Goal: Information Seeking & Learning: Learn about a topic

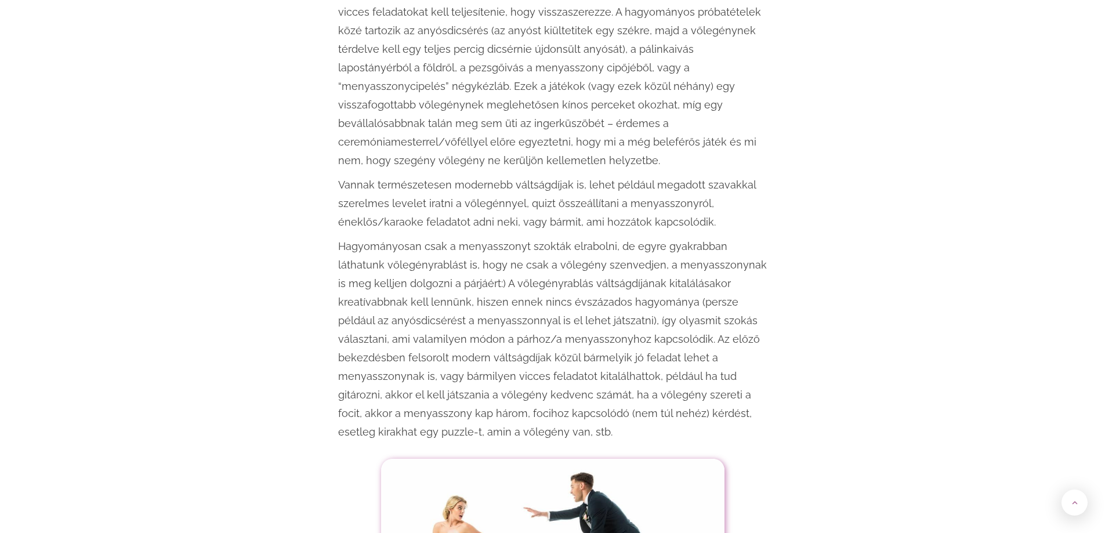
scroll to position [1914, 0]
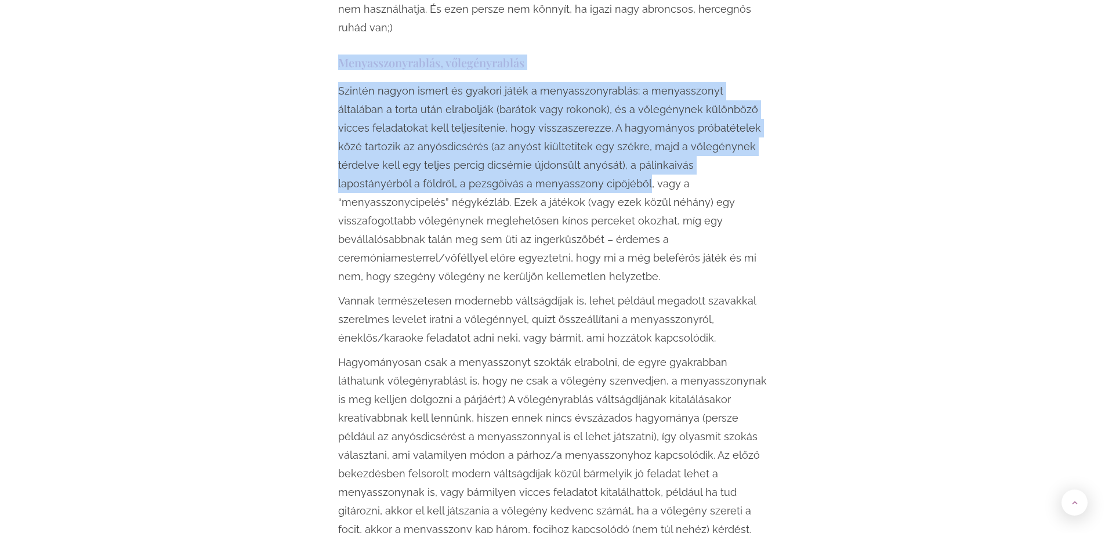
drag, startPoint x: 340, startPoint y: 26, endPoint x: 524, endPoint y: 146, distance: 220.4
copy div "Menyasszonyrablás, vőlegényrablás Szintén nagyon ismert és gyakori játék a meny…"
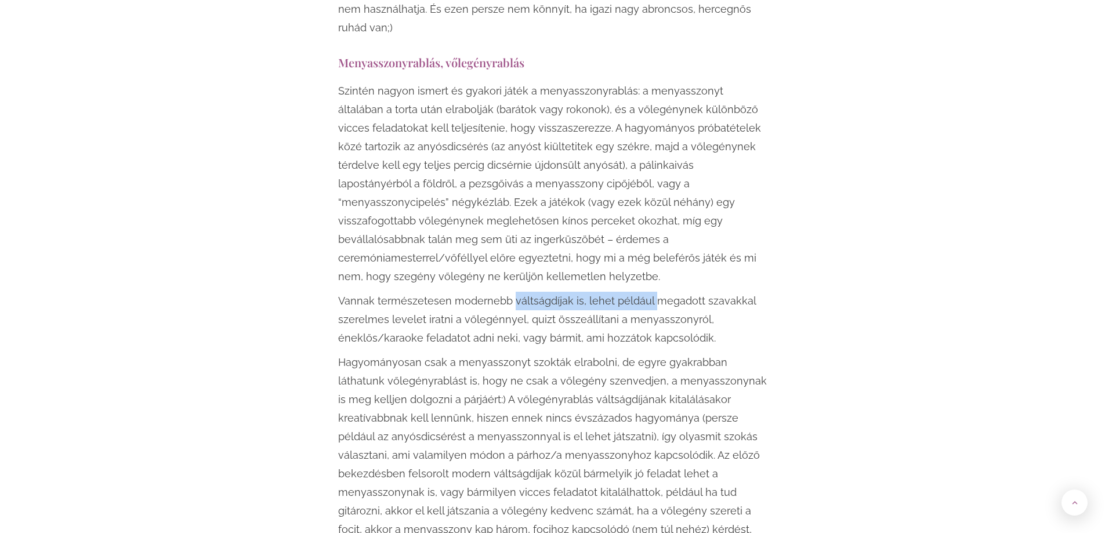
drag, startPoint x: 511, startPoint y: 247, endPoint x: 650, endPoint y: 252, distance: 139.3
click at [650, 292] on p "Vannak természetesen modernebb váltságdíjak is, lehet például megadott szavakka…" at bounding box center [552, 320] width 429 height 56
copy p "váltságdíjak is, lehet például"
drag, startPoint x: 527, startPoint y: 264, endPoint x: 704, endPoint y: 266, distance: 176.4
click at [704, 292] on p "Vannak természetesen modernebb váltságdíjak is, lehet például megadott szavakka…" at bounding box center [552, 320] width 429 height 56
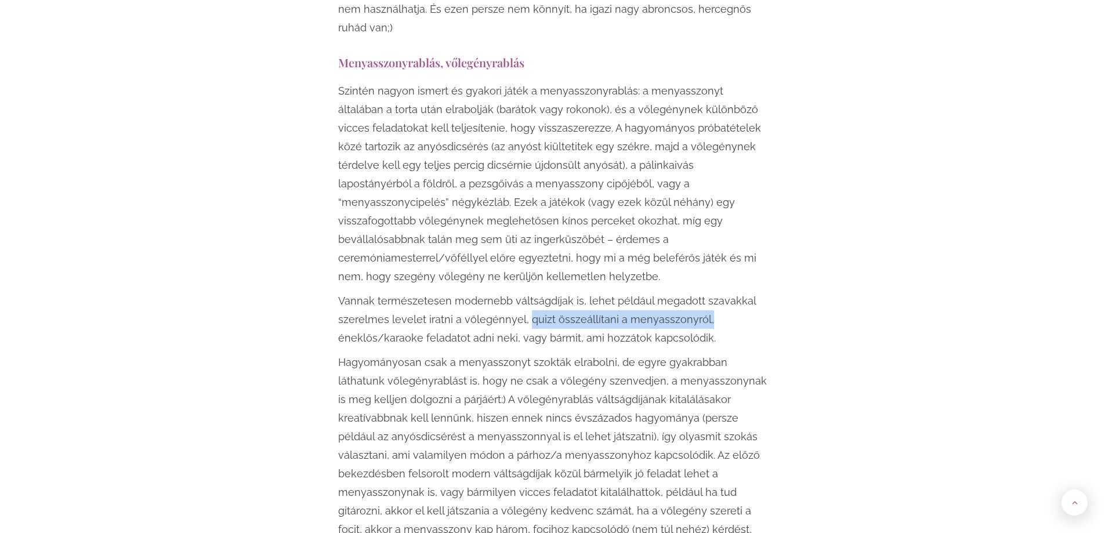
copy p "quizt összeállítani a menyasszonyról,"
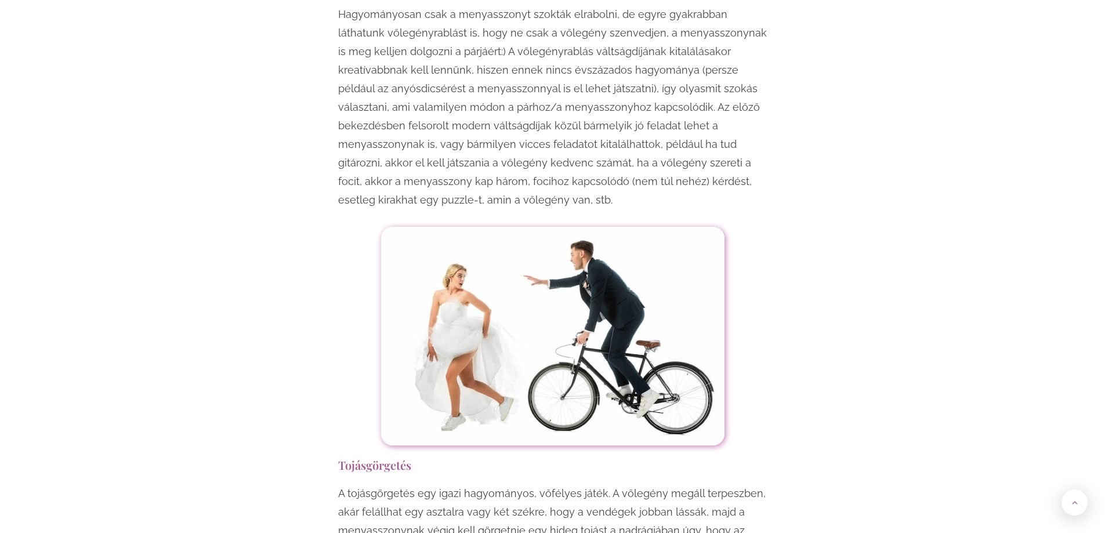
scroll to position [2436, 0]
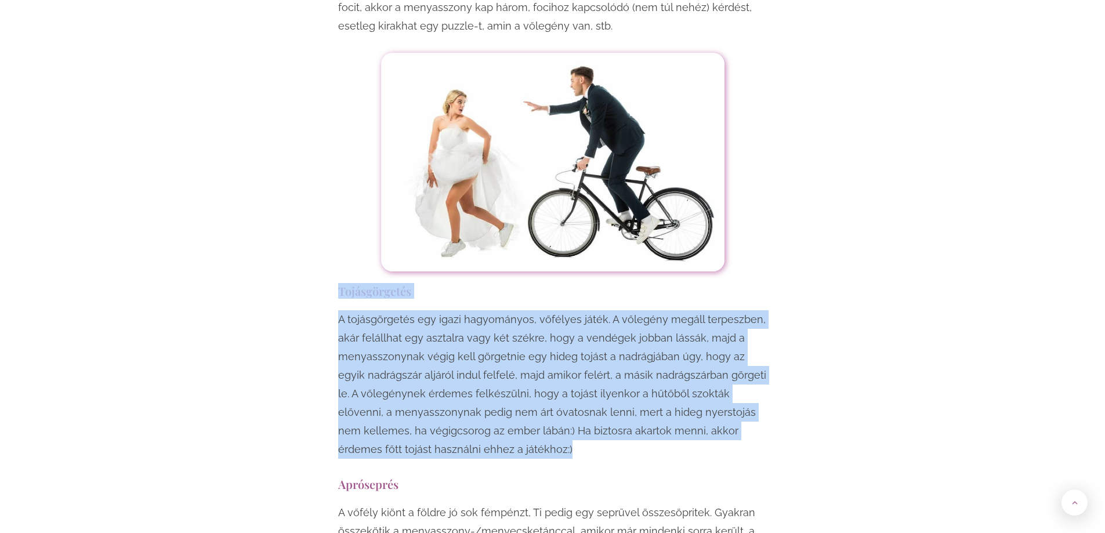
drag, startPoint x: 341, startPoint y: 237, endPoint x: 482, endPoint y: 397, distance: 213.3
copy div "Tojásgörgetés A tojásgörgetés egy igazi hagyományos, vőfélyes játék. A vőlegény…"
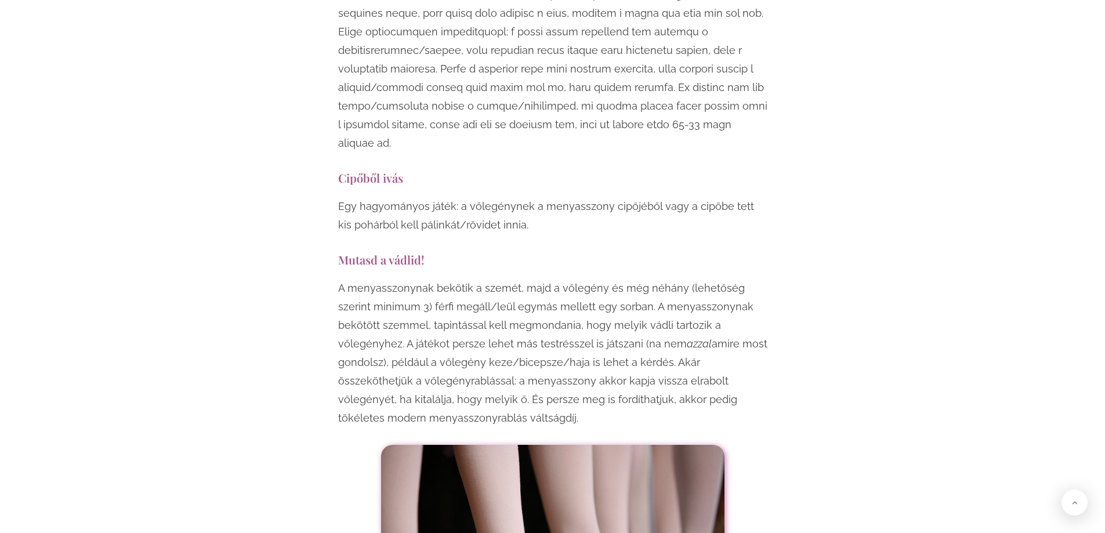
scroll to position [3655, 0]
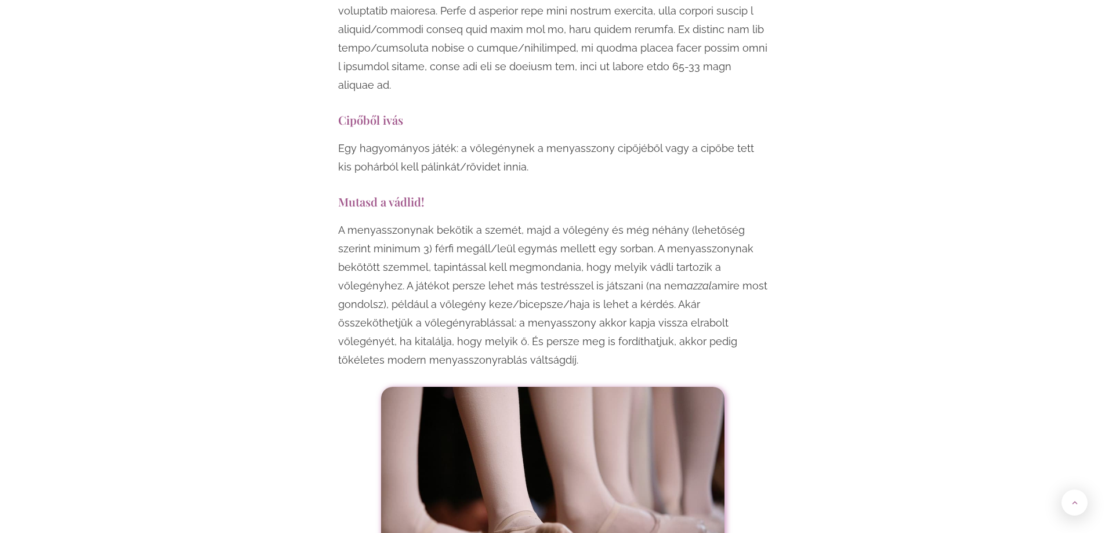
drag, startPoint x: 338, startPoint y: 132, endPoint x: 512, endPoint y: 294, distance: 236.8
copy div "Mutasd a vádlid! A menyasszonynak bekötik a szemét, majd a vőlegény és még néhá…"
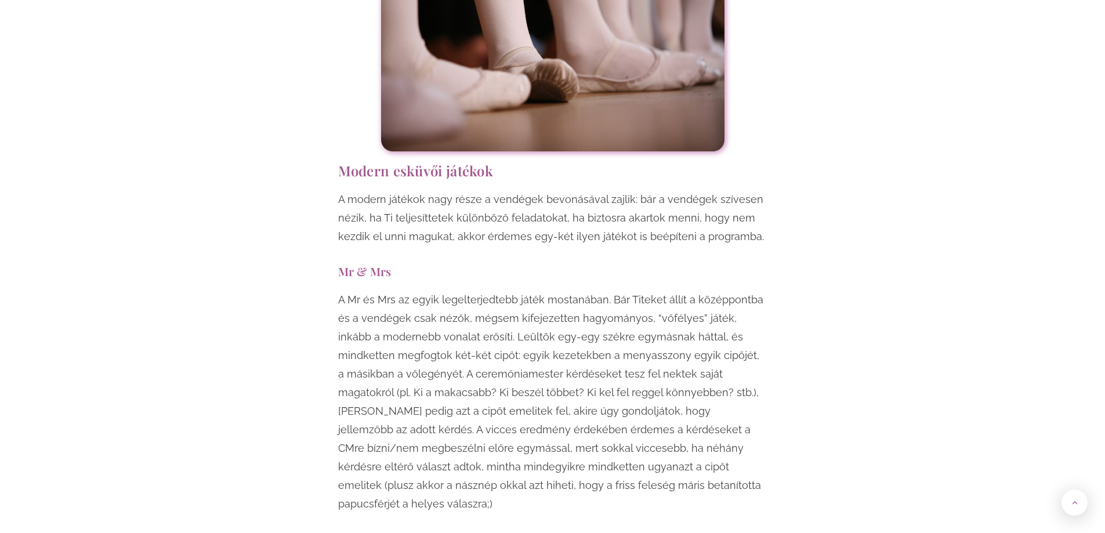
scroll to position [4177, 0]
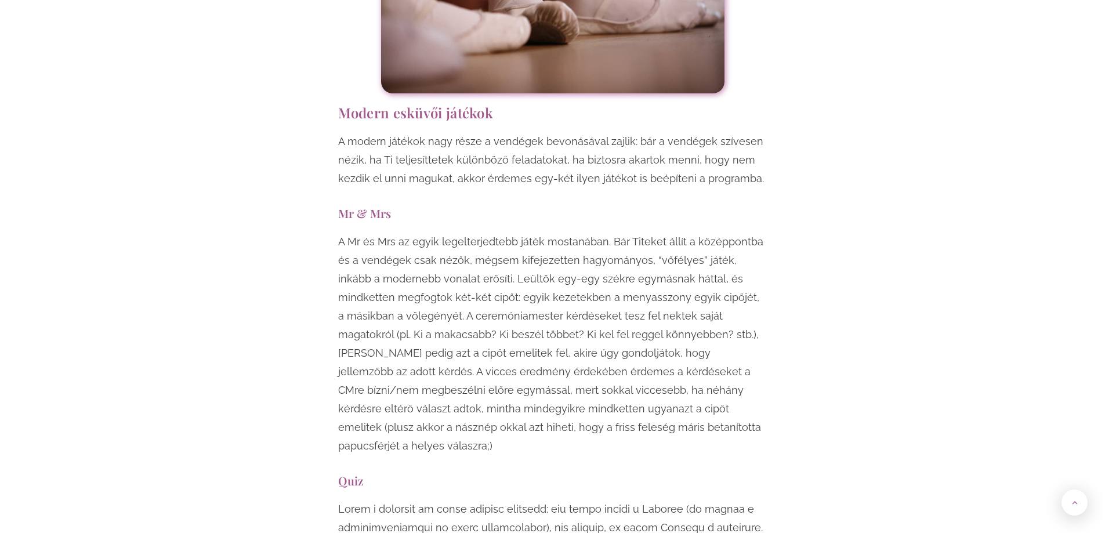
click at [339, 233] on p "A Mr és Mrs az egyik legelterjedtebb játék mostanában. Bár Titeket állít a közé…" at bounding box center [552, 344] width 429 height 223
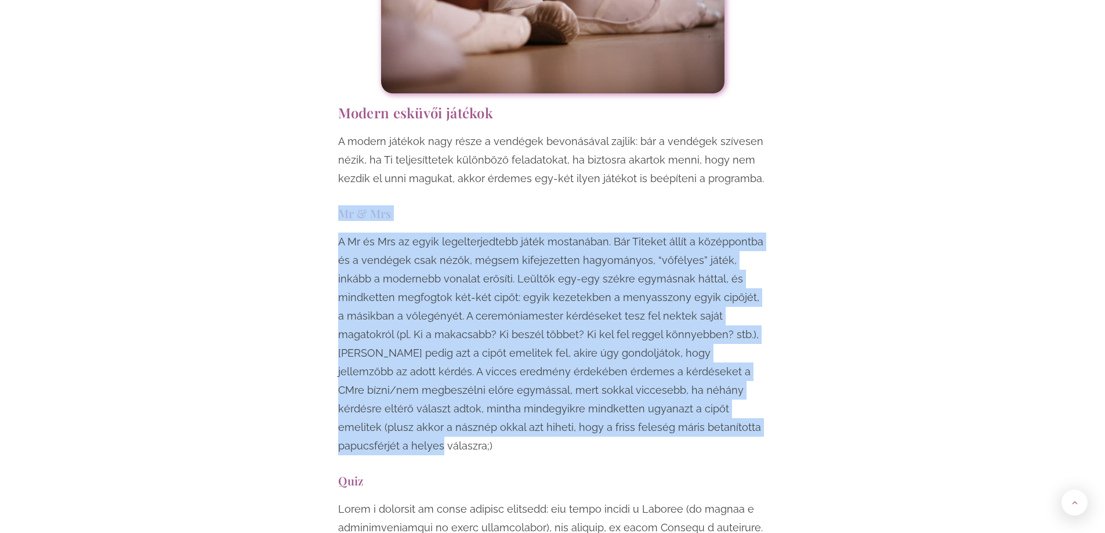
drag, startPoint x: 339, startPoint y: 137, endPoint x: 676, endPoint y: 359, distance: 403.7
copy div "Mr & Mrs A Mr és Mrs az egyik legelterjedtebb játék mostanában. Bár Titeket áll…"
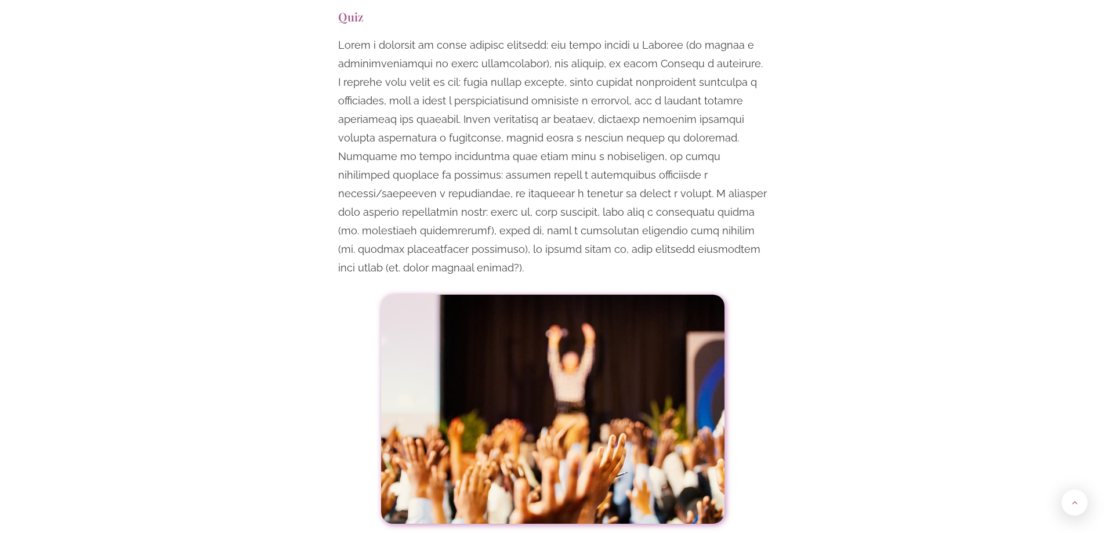
scroll to position [4525, 0]
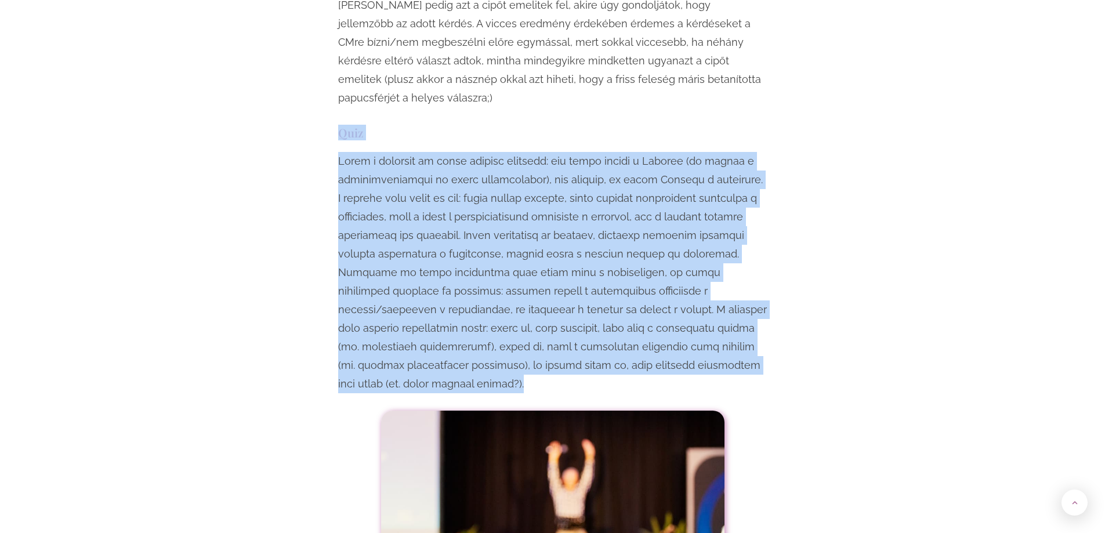
drag, startPoint x: 340, startPoint y: 42, endPoint x: 758, endPoint y: 271, distance: 476.7
copy div "Lore Ipsum d sitametc ad elits doeiusm temporin: utl etdol magnaa e Adminim (ve…"
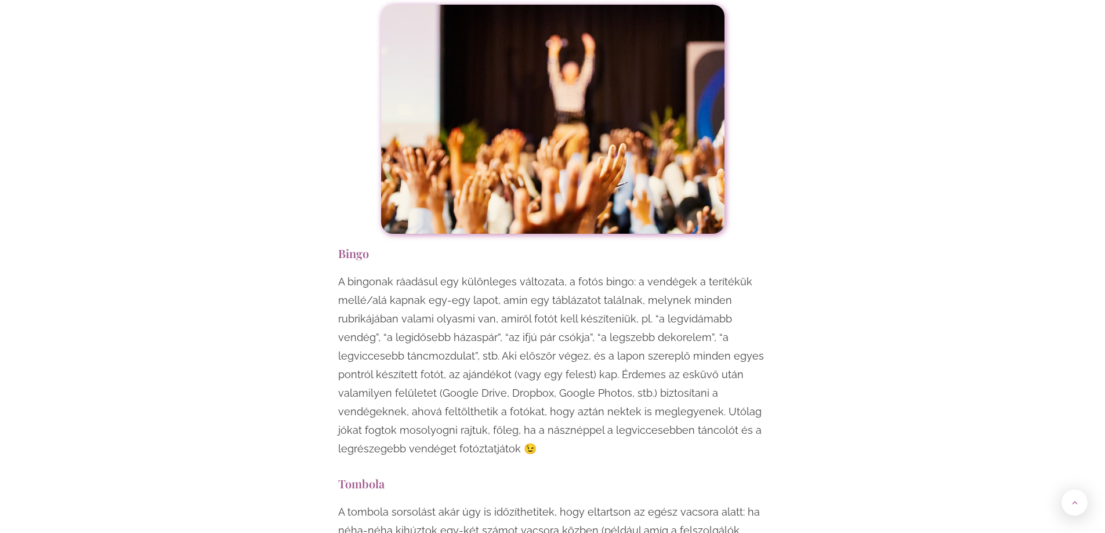
scroll to position [4989, 0]
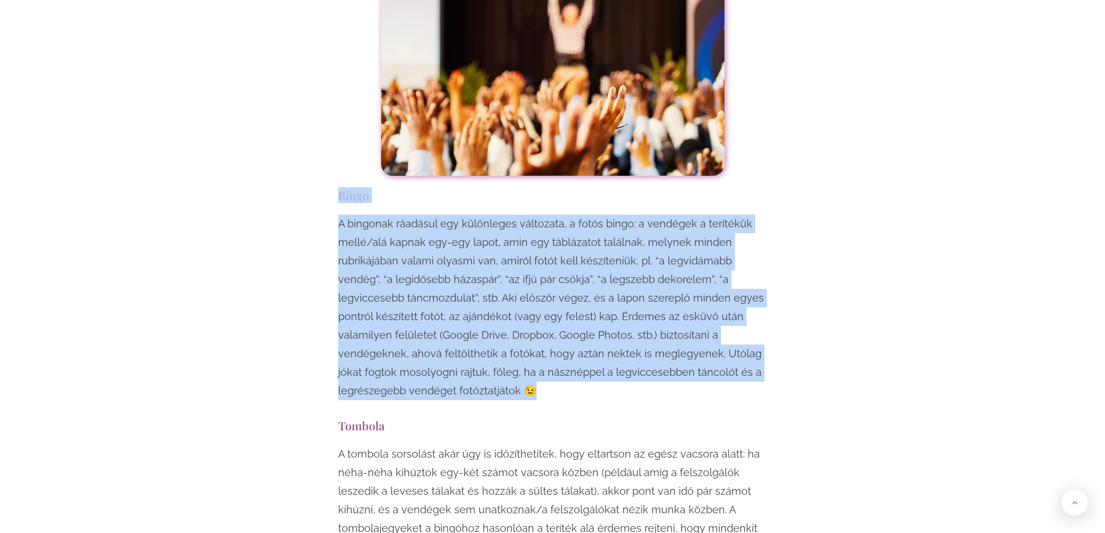
drag, startPoint x: 340, startPoint y: 87, endPoint x: 494, endPoint y: 292, distance: 256.1
click at [494, 292] on div "Egy esküvő mindenképpen örömteli, jó hangulatú esemény, viszont ha szeretnéd, h…" at bounding box center [552, 355] width 441 height 9193
copy div "Bingo A bingonak ráadásul egy különleges változata, a fotós bingo: a vendégek a…"
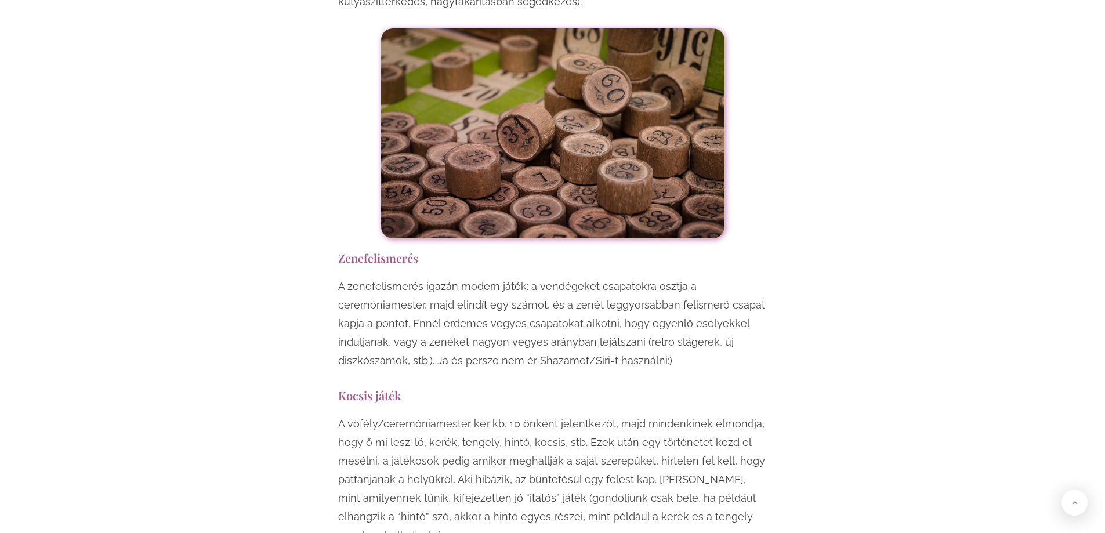
scroll to position [5917, 0]
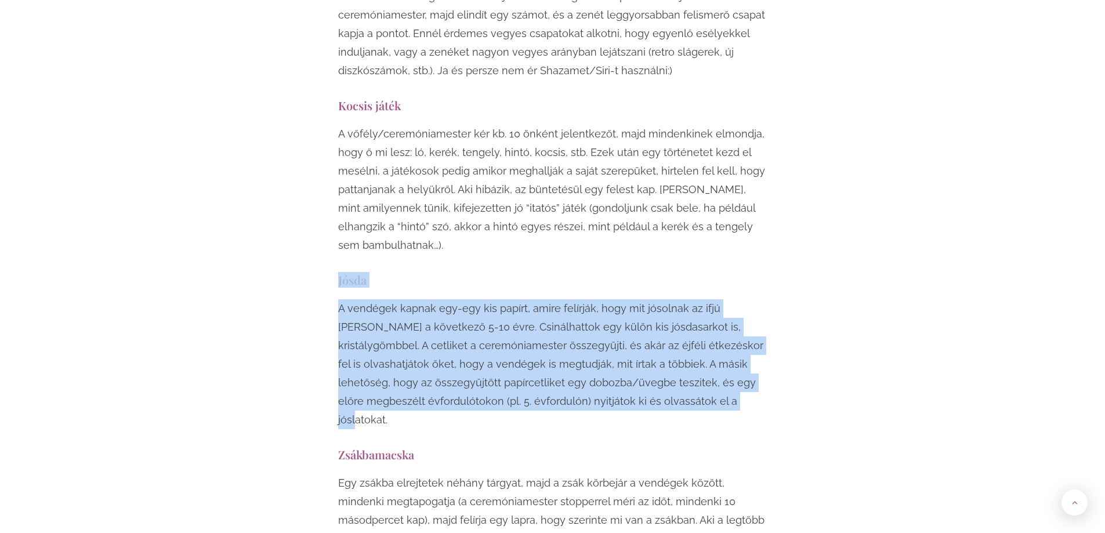
drag, startPoint x: 338, startPoint y: 171, endPoint x: 604, endPoint y: 300, distance: 296.0
copy div "Jósda A vendégek kapnak egy-egy kis papírt, amire felírják, hogy mit jósolnak a…"
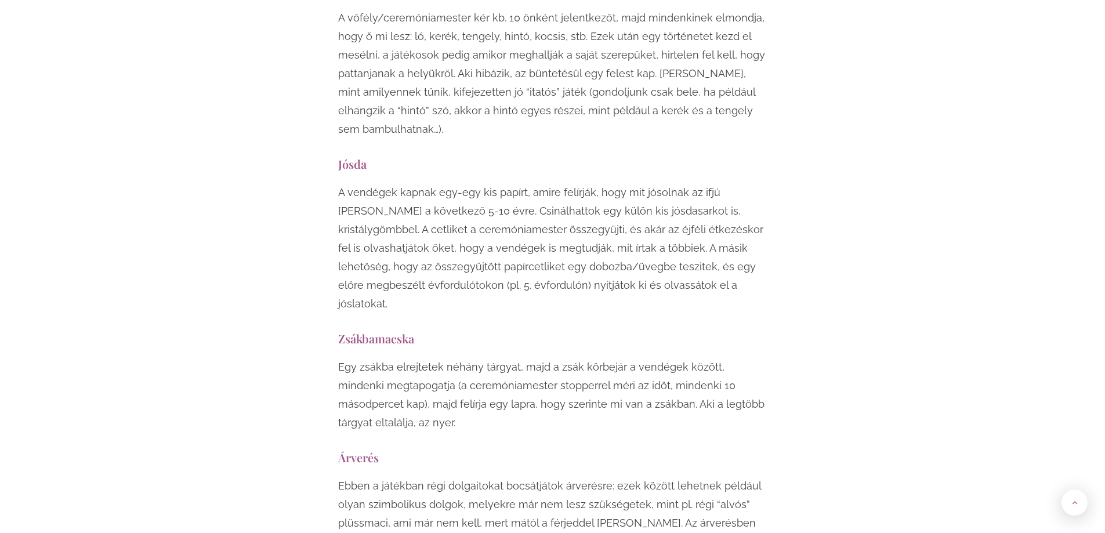
click at [499, 358] on p "Egy zsákba elrejtetek néhány tárgyat, majd a zsák körbejár a vendégek között, m…" at bounding box center [552, 395] width 429 height 74
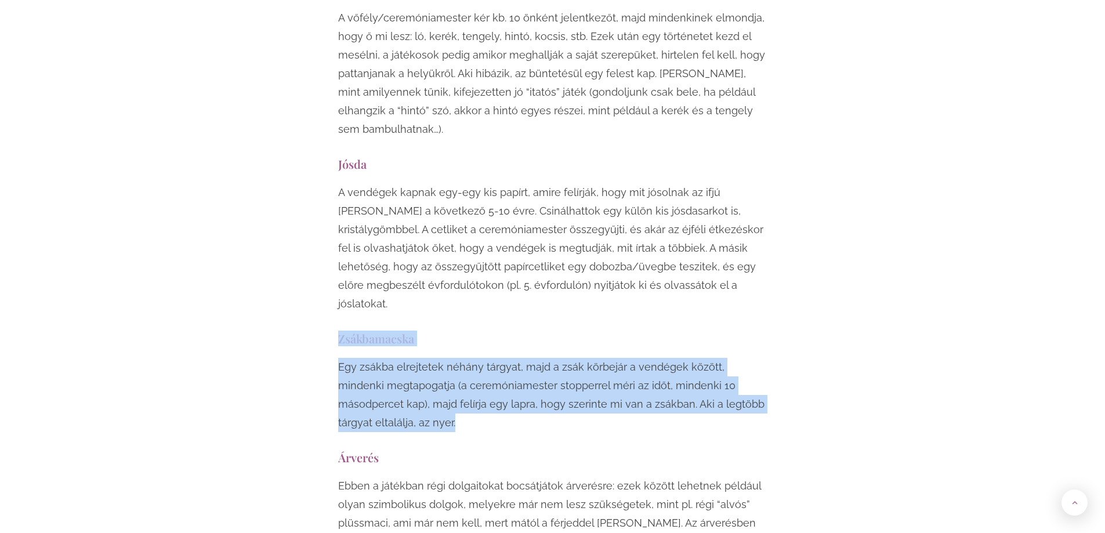
drag, startPoint x: 339, startPoint y: 209, endPoint x: 411, endPoint y: 299, distance: 114.8
copy div "Zsákbamacska Egy zsákba elrejtetek néhány tárgyat, majd a zsák körbejár a vendé…"
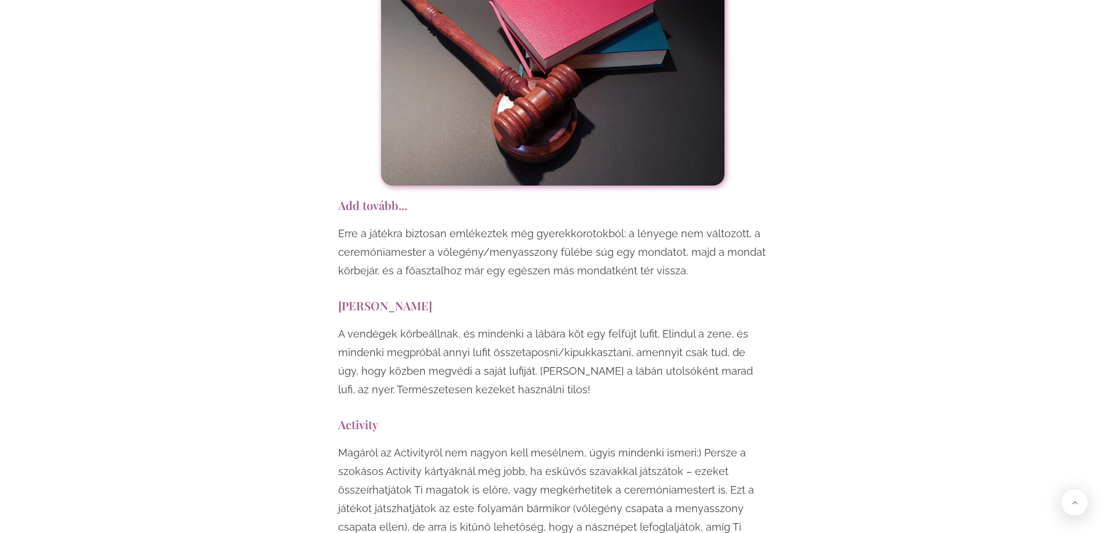
scroll to position [6903, 0]
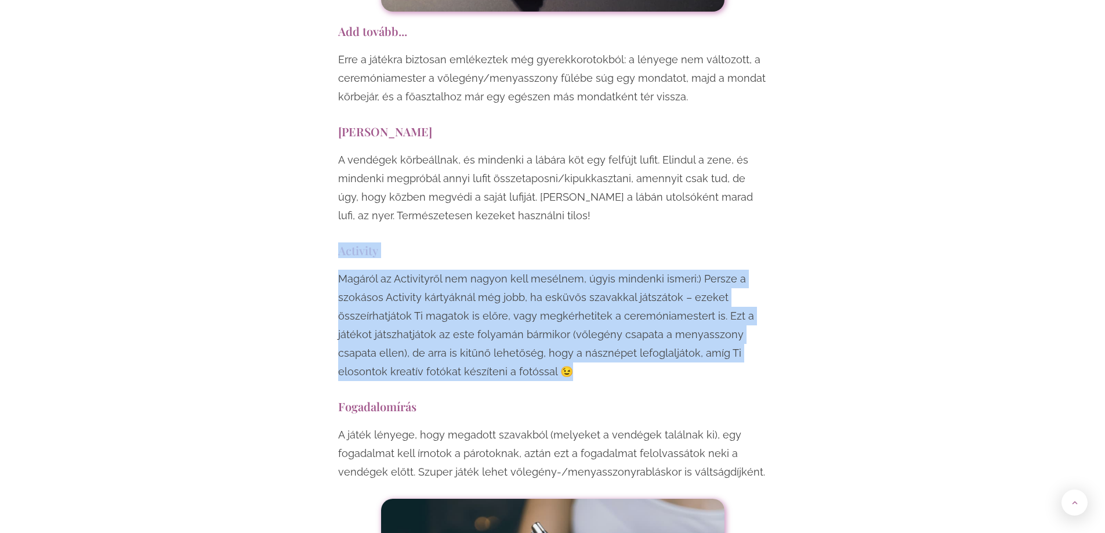
drag, startPoint x: 340, startPoint y: 121, endPoint x: 611, endPoint y: 248, distance: 299.7
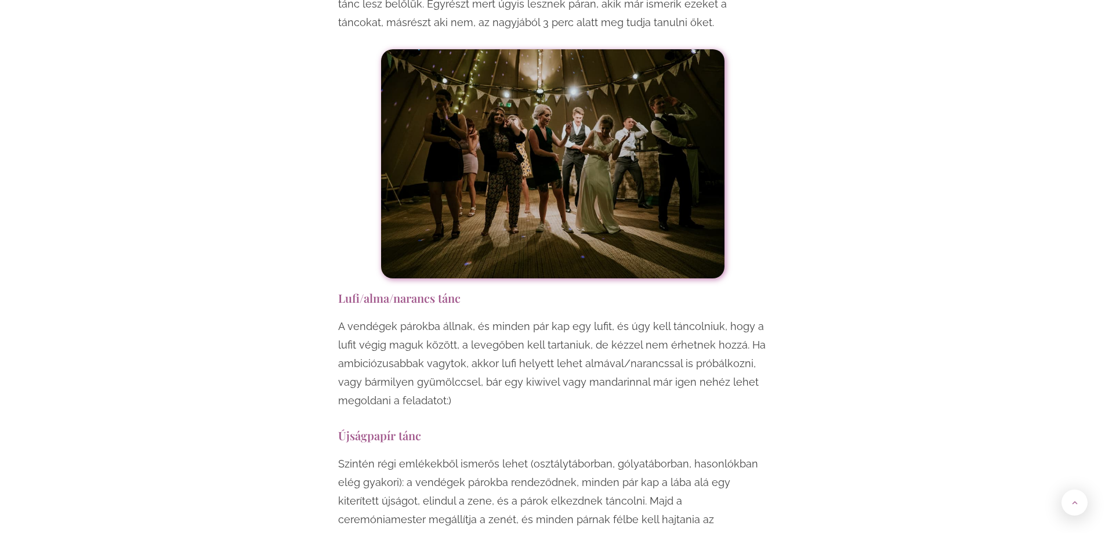
scroll to position [8006, 0]
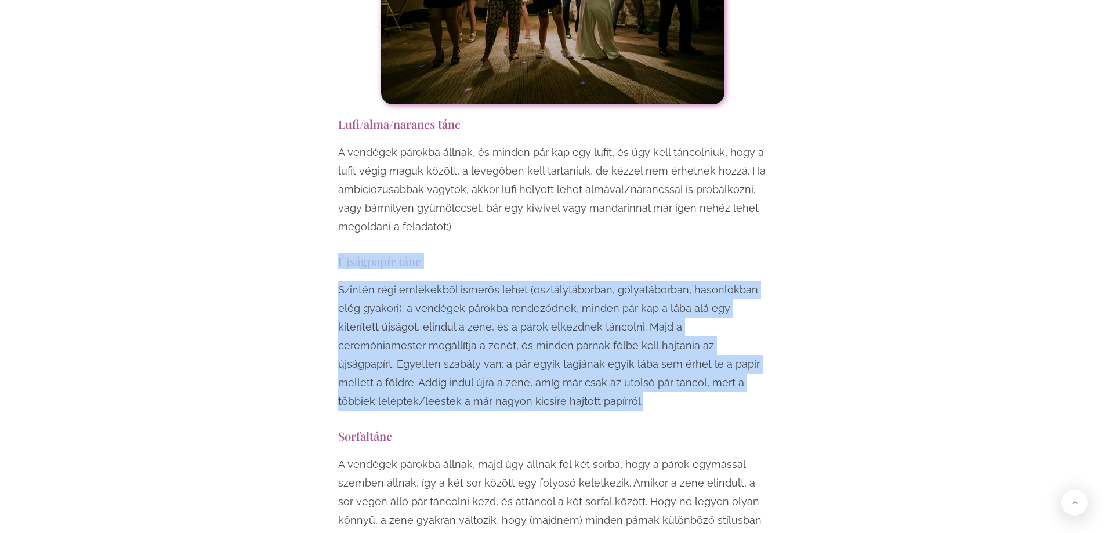
drag, startPoint x: 339, startPoint y: 131, endPoint x: 505, endPoint y: 271, distance: 217.3
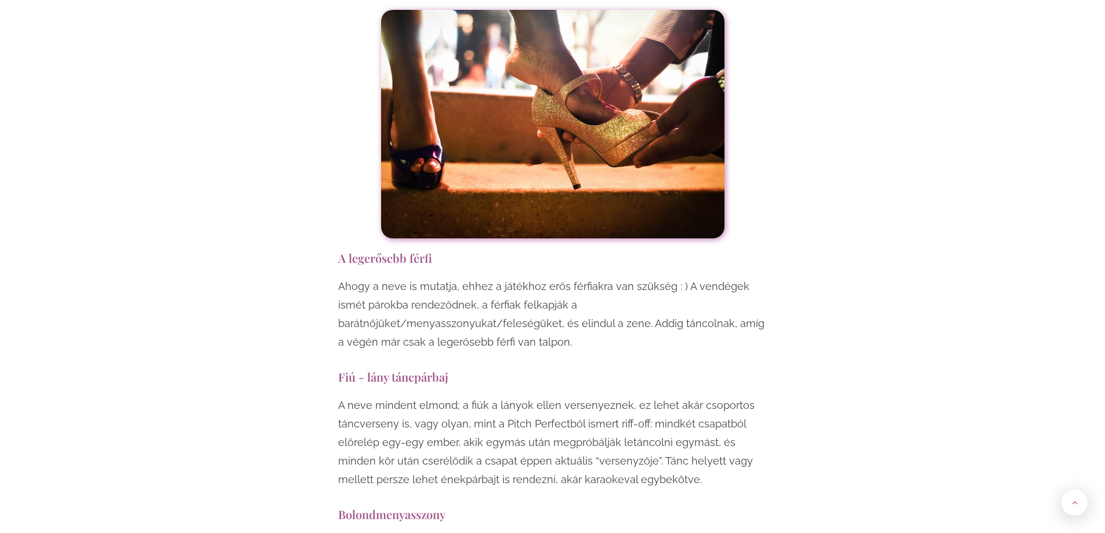
scroll to position [8992, 0]
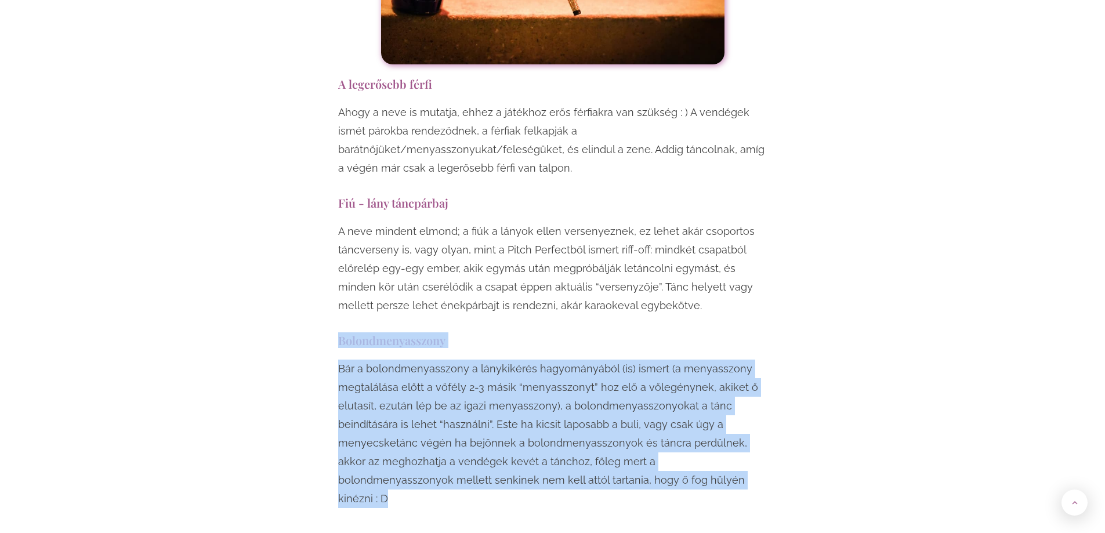
drag, startPoint x: 340, startPoint y: 190, endPoint x: 653, endPoint y: 336, distance: 344.9
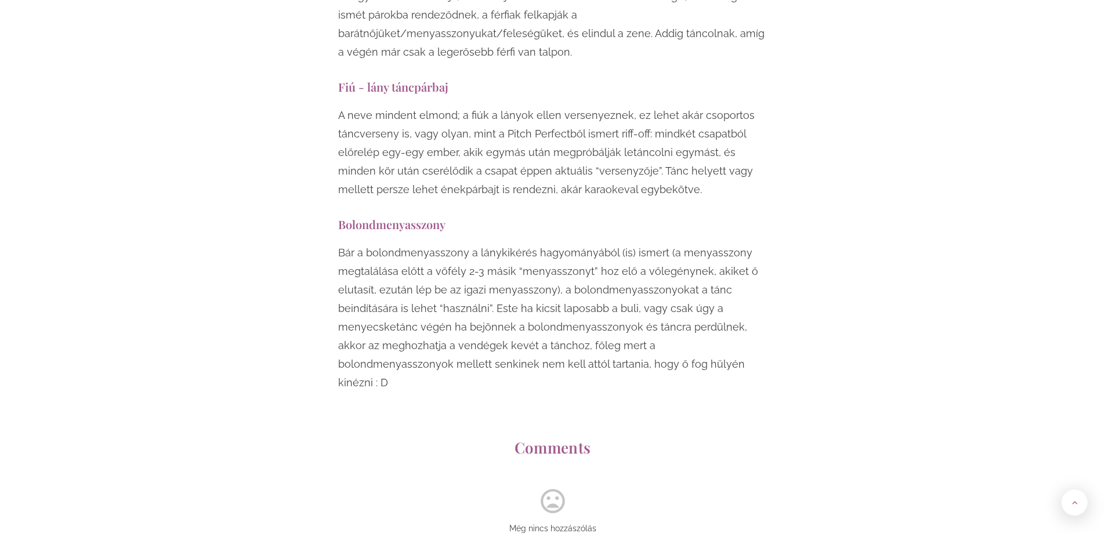
scroll to position [9166, 0]
